Goal: Task Accomplishment & Management: Complete application form

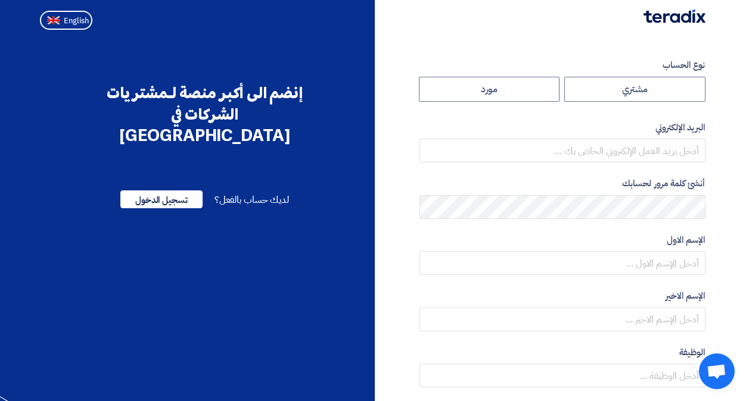
radio input "true"
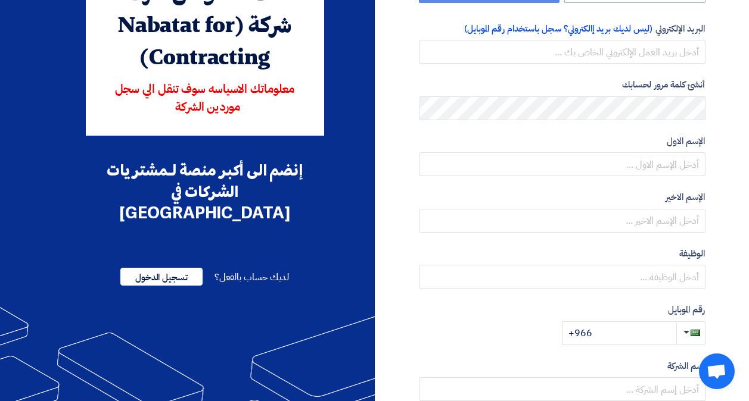
scroll to position [105, 0]
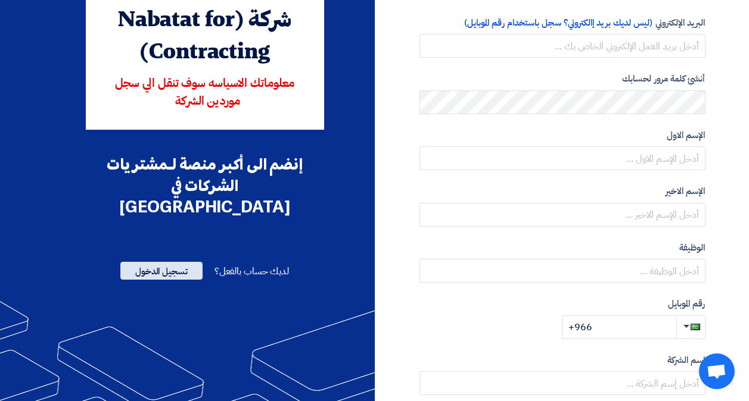
click at [133, 262] on span "تسجيل الدخول" at bounding box center [161, 271] width 82 height 18
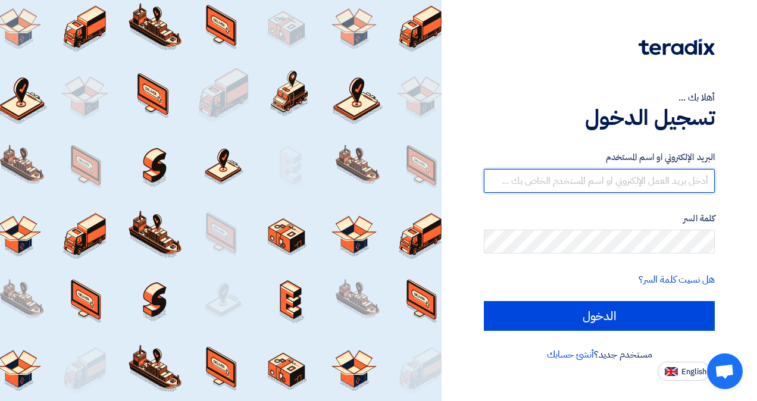
click at [553, 184] on input "text" at bounding box center [599, 181] width 231 height 24
type input "ش"
type input "[EMAIL_ADDRESS][DOMAIN_NAME]"
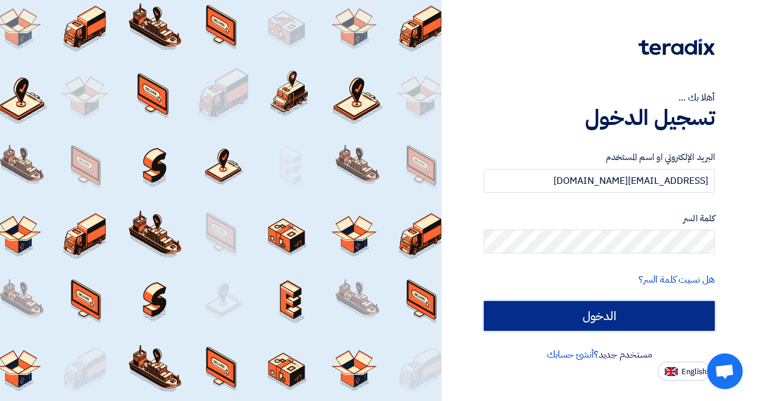
click at [610, 308] on input "الدخول" at bounding box center [599, 316] width 231 height 30
type input "Sign in"
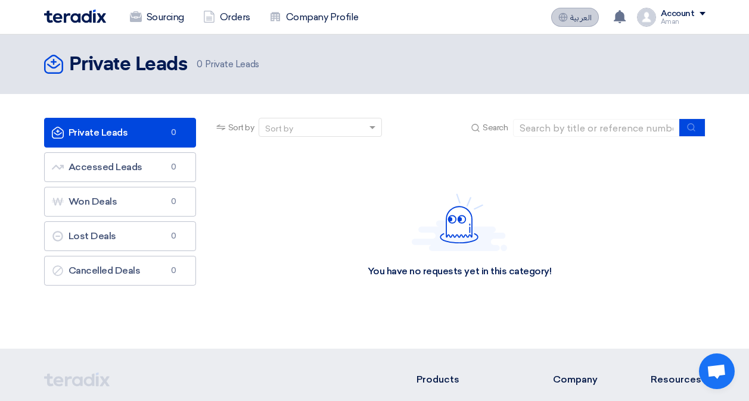
click at [583, 23] on button "العربية ع" at bounding box center [575, 17] width 48 height 19
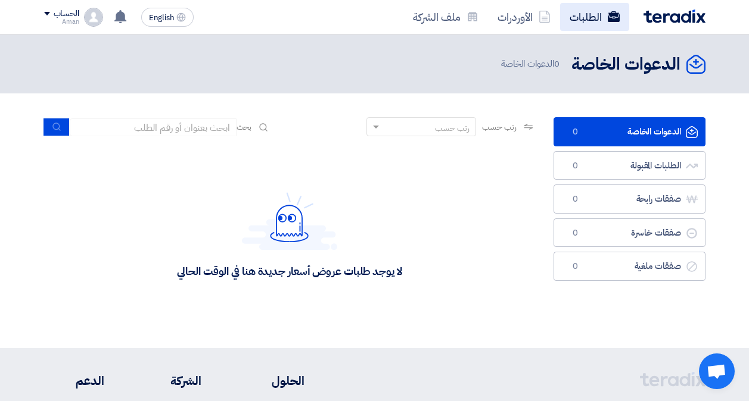
click at [591, 10] on link "الطلبات" at bounding box center [594, 17] width 69 height 28
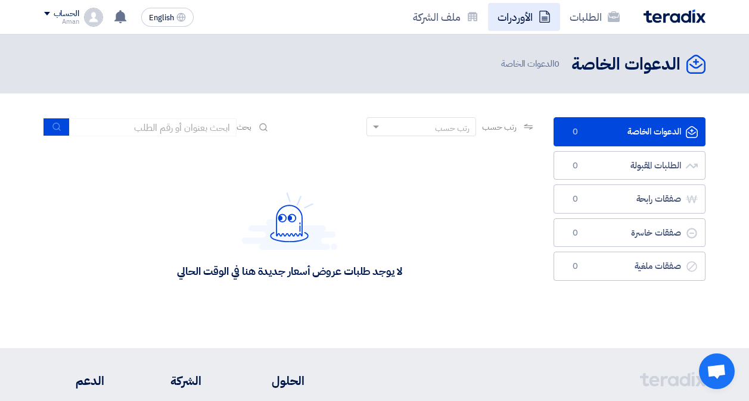
click at [545, 11] on icon at bounding box center [544, 17] width 12 height 12
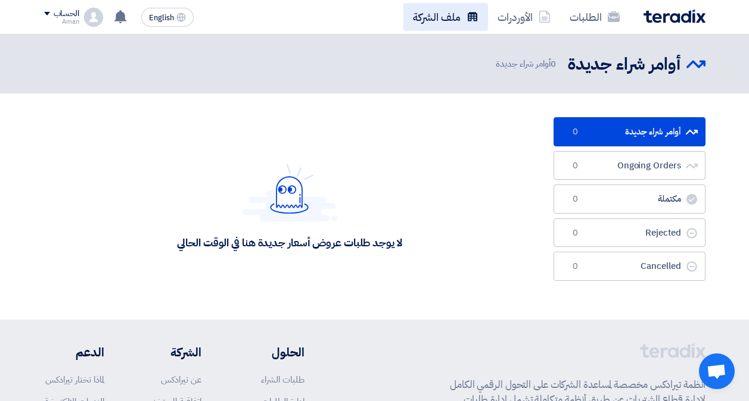
click at [469, 23] on link "ملف الشركة" at bounding box center [445, 17] width 85 height 28
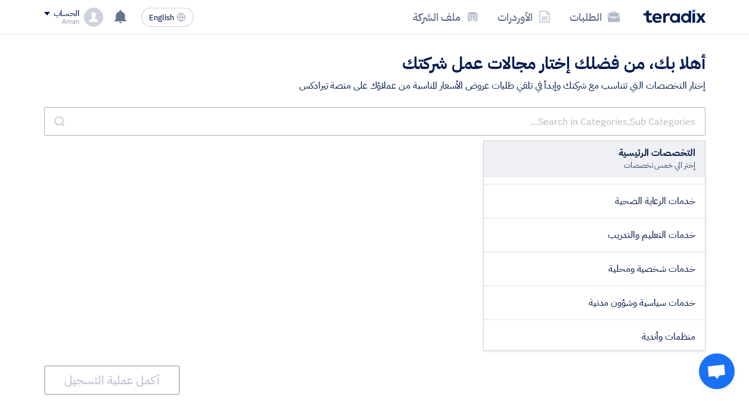
scroll to position [1998, 0]
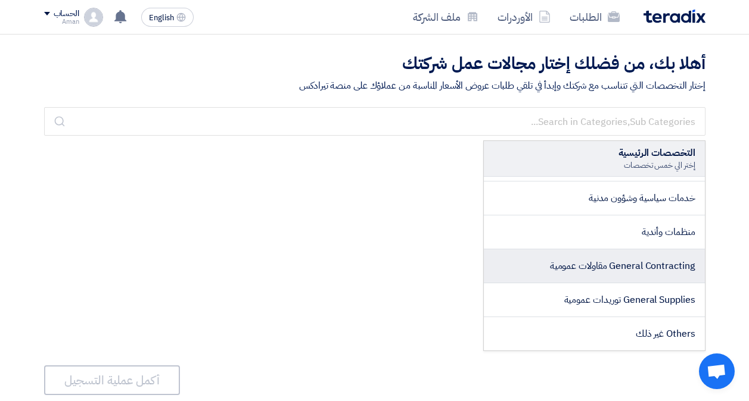
click at [680, 270] on span "General Contracting مقاولات عمومية" at bounding box center [622, 266] width 145 height 14
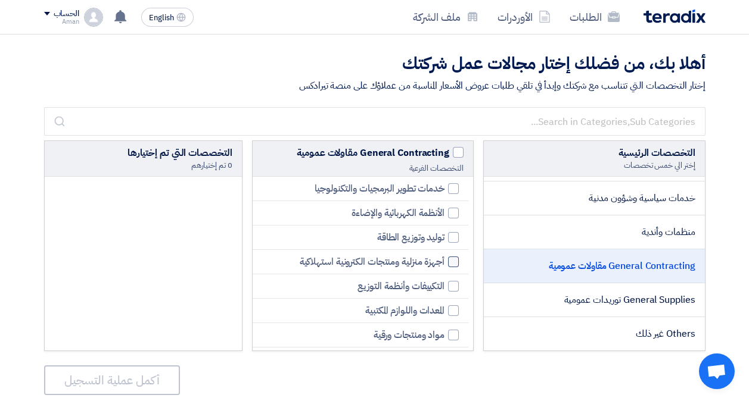
click at [395, 258] on span "أجهزة منزلية ومنتجات الكترونية استهلاكية" at bounding box center [372, 262] width 145 height 14
click at [437, 258] on input "أجهزة منزلية ومنتجات الكترونية استهلاكية" at bounding box center [441, 262] width 8 height 8
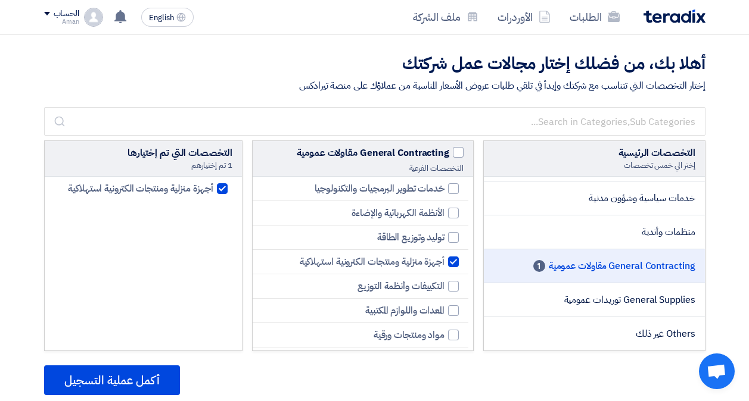
click at [453, 263] on div at bounding box center [453, 262] width 11 height 11
click at [444, 263] on input "أجهزة منزلية ومنتجات الكترونية استهلاكية" at bounding box center [441, 262] width 8 height 8
checkbox input "false"
